Goal: Answer question/provide support

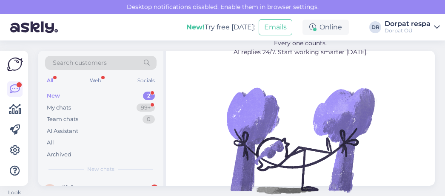
drag, startPoint x: 400, startPoint y: 65, endPoint x: 399, endPoint y: 51, distance: 13.7
click at [400, 65] on figure "Leave repetitive questions to AI. You’ve already had 294 contacts via Askly. Ev…" at bounding box center [300, 114] width 253 height 203
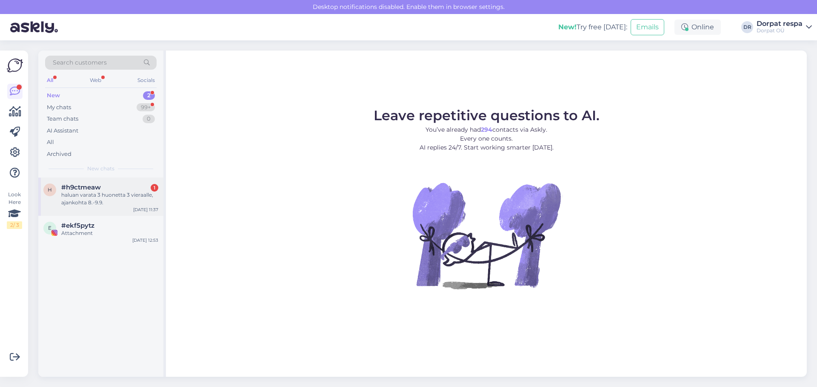
click at [94, 193] on div "haluan varata 3 huonetta 3 vieraalle, ajankohta 8.-9.9." at bounding box center [109, 198] width 97 height 15
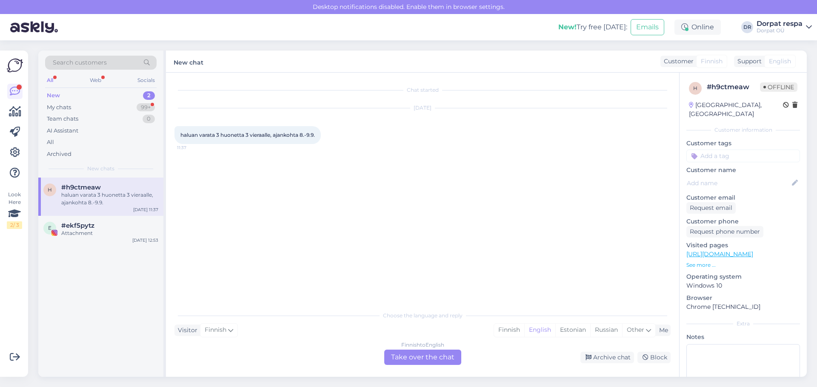
click at [404, 357] on div "Finnish to English Take over the chat" at bounding box center [422, 357] width 77 height 15
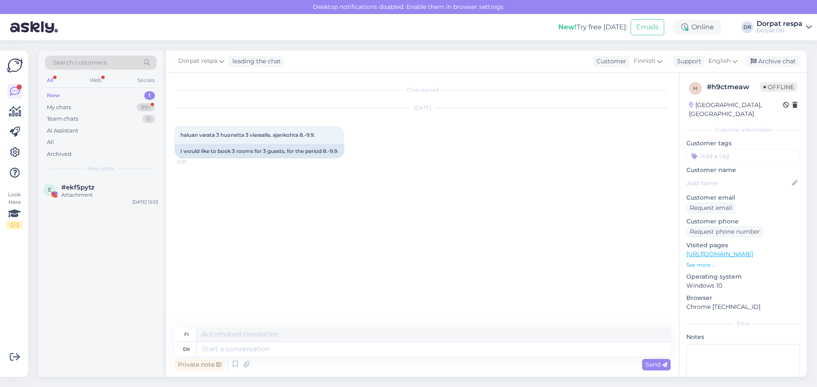
click at [402, 368] on div "Private note Send" at bounding box center [422, 365] width 496 height 16
click at [382, 355] on textarea at bounding box center [433, 349] width 474 height 14
type textarea "Hello!"
type textarea "Hei!"
type textarea "Hello! Could y"
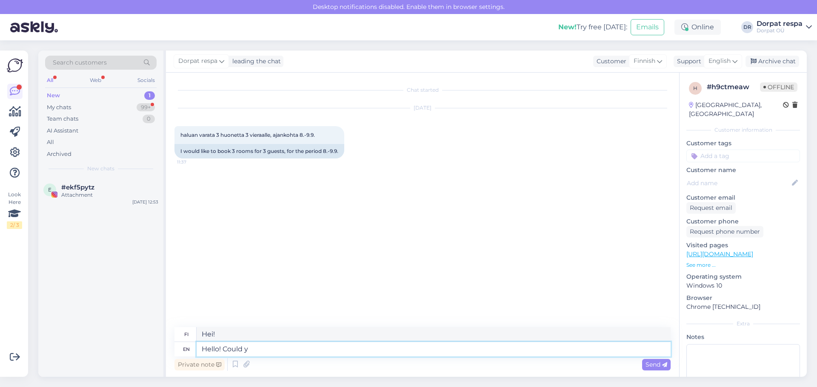
type textarea "Hei! Voisi"
type textarea "Hello! Could you p"
type textarea "Hei! Voisitko"
type textarea "Hello! Could you please"
type textarea "Hei! Voisitko ystävällisesti"
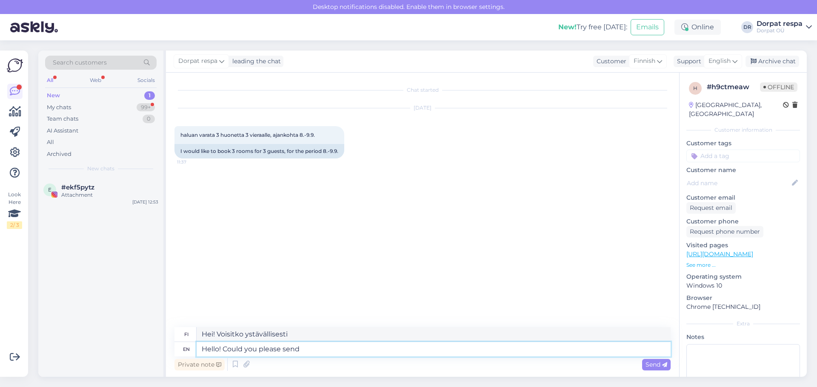
type textarea "Hello! Could you please send u"
type textarea "Hei! Voisitko lähettää"
type textarea "Hello! Could you please send us"
type textarea "Hei! Voisitteko lähettää meille"
type textarea "Hello! Could you please send us an e-mail to"
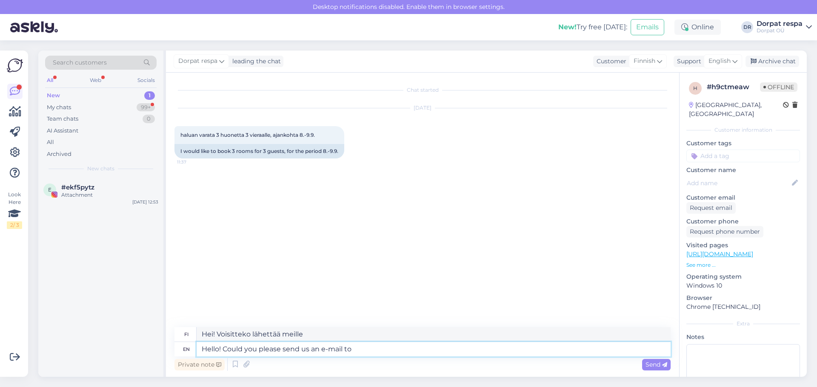
type textarea "Hei! Voisitko lähettää meille sähköpostia?"
type textarea "Hello! Could you please send us an e-mail to in"
type textarea "Hei! Voisitko lähettää meille sähköpostia osoitteeseen"
type textarea "Hello! Could you please send us an e-mail to [EMAIL_ADDRESS][DOMAIN_NAME] a"
type textarea "Hei! Voisitteko lähettää meille sähköpostia osoitteeseen [EMAIL_ADDRESS][DOMAIN…"
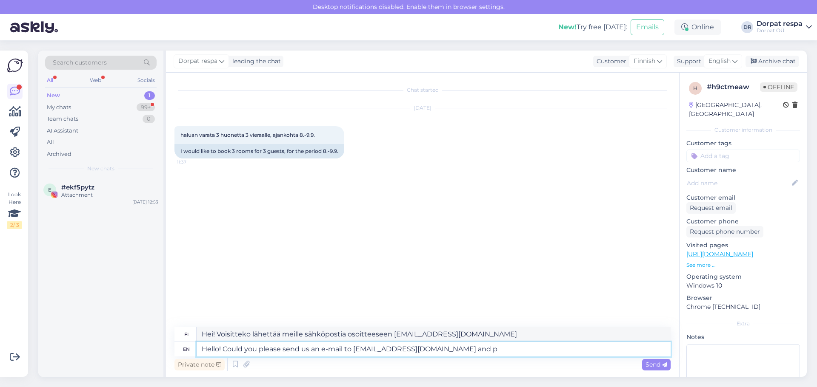
type textarea "Hello! Could you please send us an e-mail to [EMAIL_ADDRESS][DOMAIN_NAME] and pr"
type textarea "Hei! Voisitteko lähettää meille sähköpostia osoitteeseen [EMAIL_ADDRESS][DOMAIN…"
type textarea "Hello! Could you please send us an e-mail to [EMAIL_ADDRESS][DOMAIN_NAME] and p…"
type textarea "Hei! Voisitteko lähettää meille sähköpostia osoitteeseen [EMAIL_ADDRESS][DOMAIN…"
type textarea "Hello! Could you please send us an e-mail to [EMAIL_ADDRESS][DOMAIN_NAME] and p…"
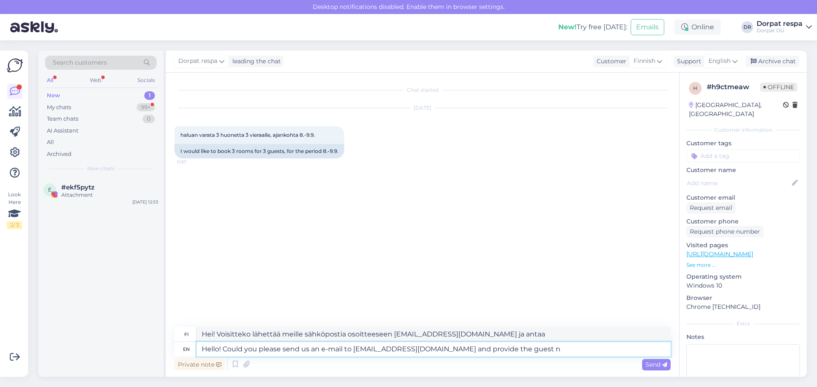
type textarea "Hei! Voisitteko lähettää meille sähköpostia osoitteeseen [EMAIL_ADDRESS][DOMAIN…"
type textarea "Hello! Could you please send us an e-mail to [EMAIL_ADDRESS][DOMAIN_NAME] and p…"
type textarea "Hei! Voisitteko lähettää meille sähköpostia osoitteeseen [EMAIL_ADDRESS][DOMAIN…"
type textarea "Hello! Could you please send us an e-mail to [EMAIL_ADDRESS][DOMAIN_NAME] and p…"
type textarea "Hei! Voisitteko lähettää meille sähköpostia osoitteeseen [EMAIL_ADDRESS][DOMAIN…"
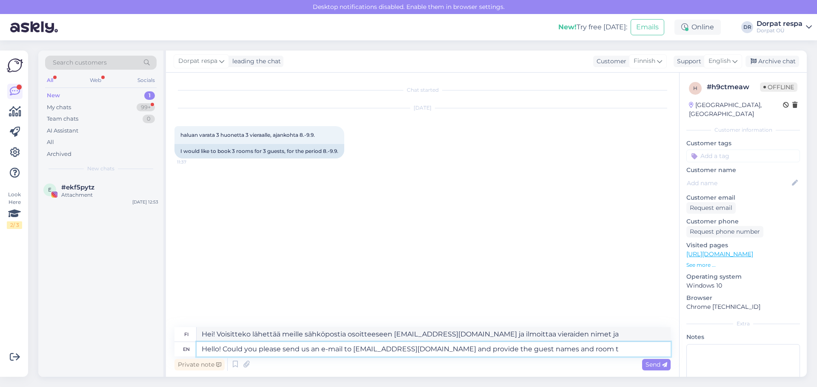
type textarea "Hello! Could you please send us an e-mail to [EMAIL_ADDRESS][DOMAIN_NAME] and p…"
type textarea "Hei! Voisitteko lähettää meille sähköpostia osoitteeseen [EMAIL_ADDRESS][DOMAIN…"
type textarea "Hello! Could you please send us an e-mail to [EMAIL_ADDRESS][DOMAIN_NAME] and p…"
type textarea "Hei! Voisitteko lähettää meille sähköpostia osoitteeseen [EMAIL_ADDRESS][DOMAIN…"
type textarea "Hello! Could you please send us an e-mail to [EMAIL_ADDRESS][DOMAIN_NAME] and p…"
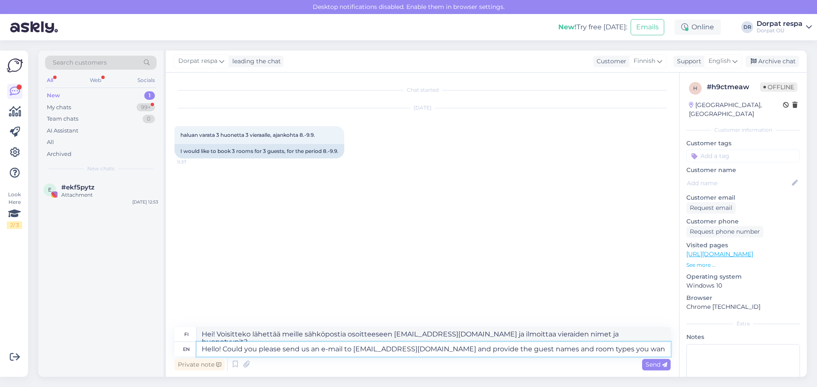
type textarea "Hei! Voisitteko lähettää meille sähköpostia osoitteeseen [EMAIL_ADDRESS][DOMAIN…"
type textarea "Hello! Could you please send us an e-mail to [EMAIL_ADDRESS][DOMAIN_NAME] and p…"
type textarea "Hei! Voisitteko lähettää meille sähköpostia osoitteeseen [EMAIL_ADDRESS][DOMAIN…"
type textarea "Hello! Could you please send us an e-mail to [EMAIL_ADDRESS][DOMAIN_NAME] and p…"
type textarea "Hei! Voisitteko lähettää meille sähköpostia osoitteeseen [EMAIL_ADDRESS][DOMAIN…"
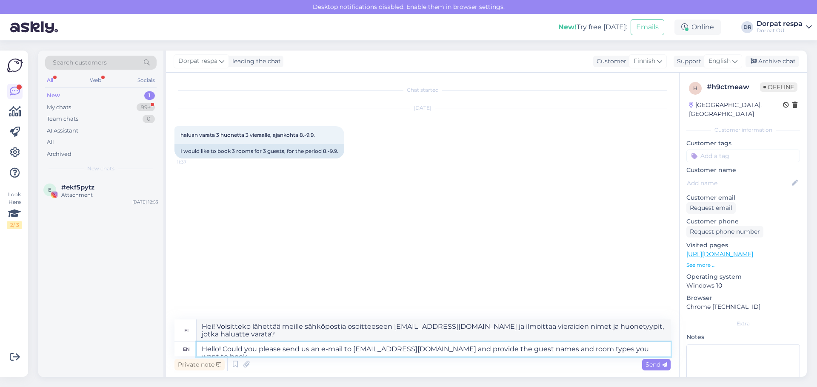
type textarea "Hello! Could you please send us an e-mail to [EMAIL_ADDRESS][DOMAIN_NAME] and p…"
type textarea "Hei! Voisitteko lähettää meille sähköpostia osoitteeseen [EMAIL_ADDRESS][DOMAIN…"
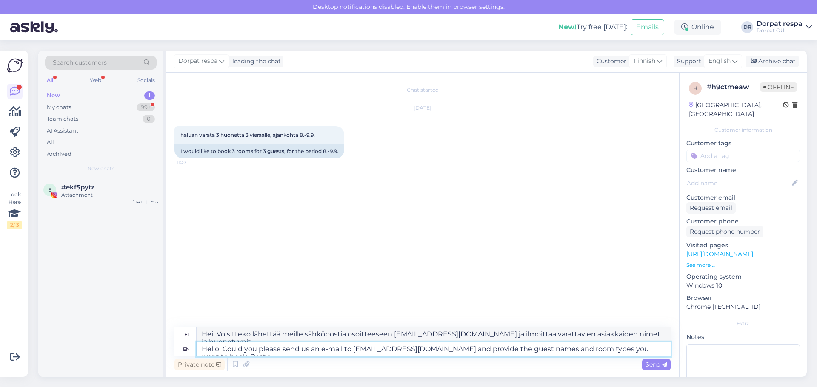
type textarea "Hello! Could you please send us an e-mail to [EMAIL_ADDRESS][DOMAIN_NAME] and p…"
type textarea "Hei! Voisitteko lähettää meille sähköpostia osoitteeseen [EMAIL_ADDRESS][DOMAIN…"
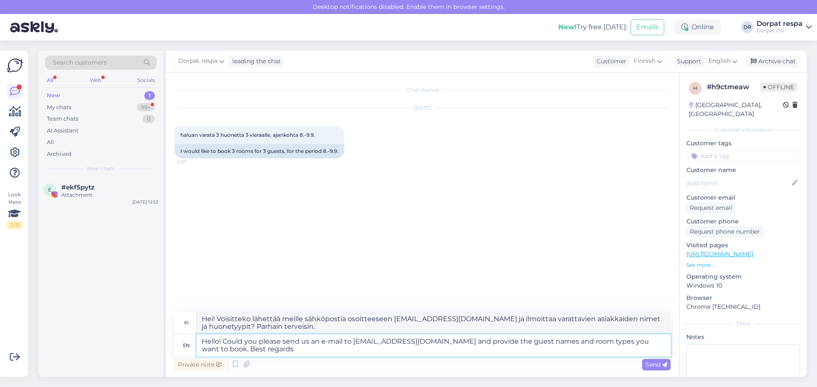
type textarea "Hello! Could you please send us an e-mail to [EMAIL_ADDRESS][DOMAIN_NAME] and p…"
type textarea "Hei! Voisitteko lähettää meille sähköpostia osoitteeseen [EMAIL_ADDRESS][DOMAIN…"
type textarea "Hello! Could you please send us an e-mail to [EMAIL_ADDRESS][DOMAIN_NAME] and p…"
click at [649, 366] on span "Send" at bounding box center [656, 365] width 22 height 8
